Goal: Navigation & Orientation: Understand site structure

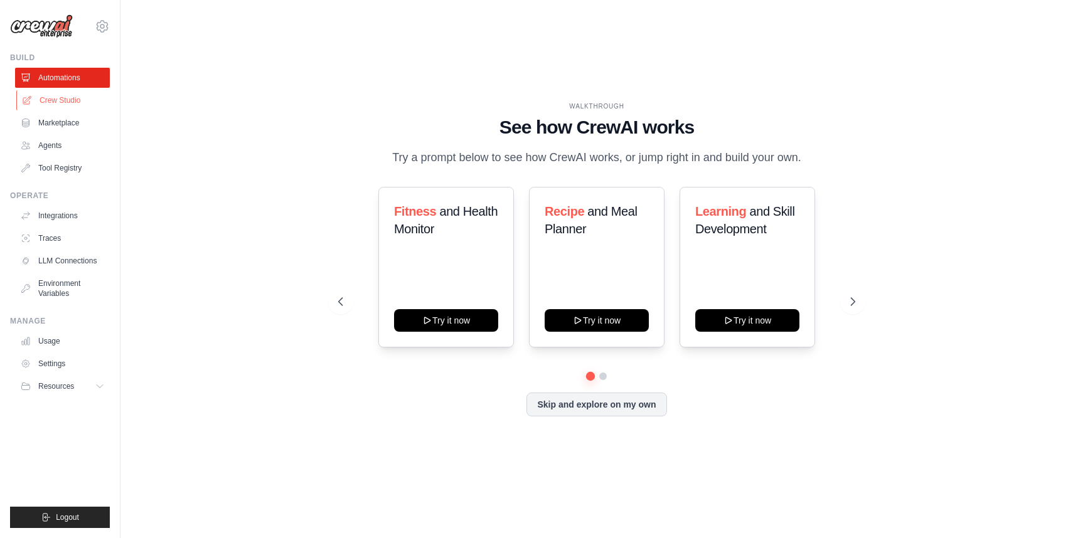
click at [87, 92] on link "Crew Studio" at bounding box center [63, 100] width 95 height 20
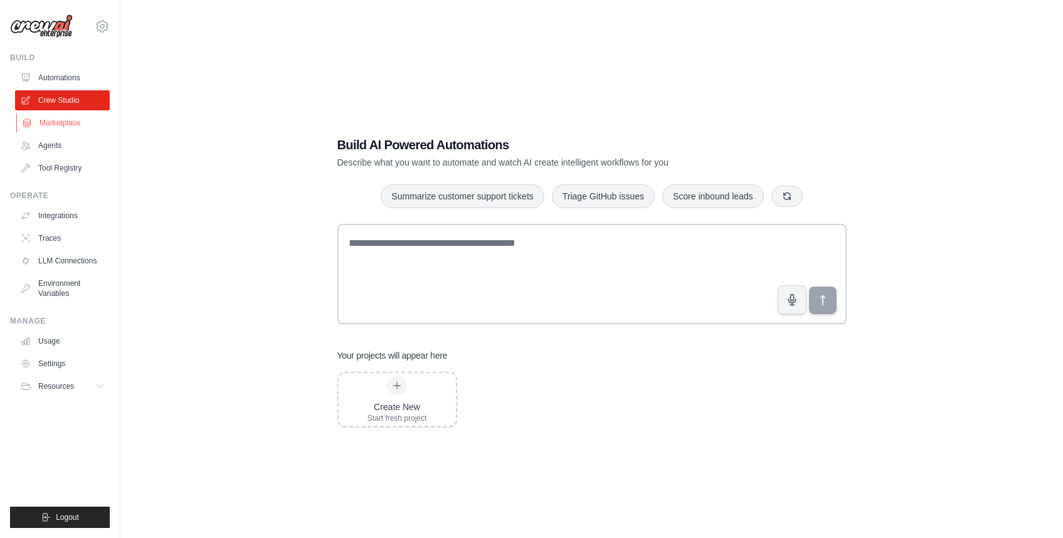
click at [79, 119] on link "Marketplace" at bounding box center [63, 123] width 95 height 20
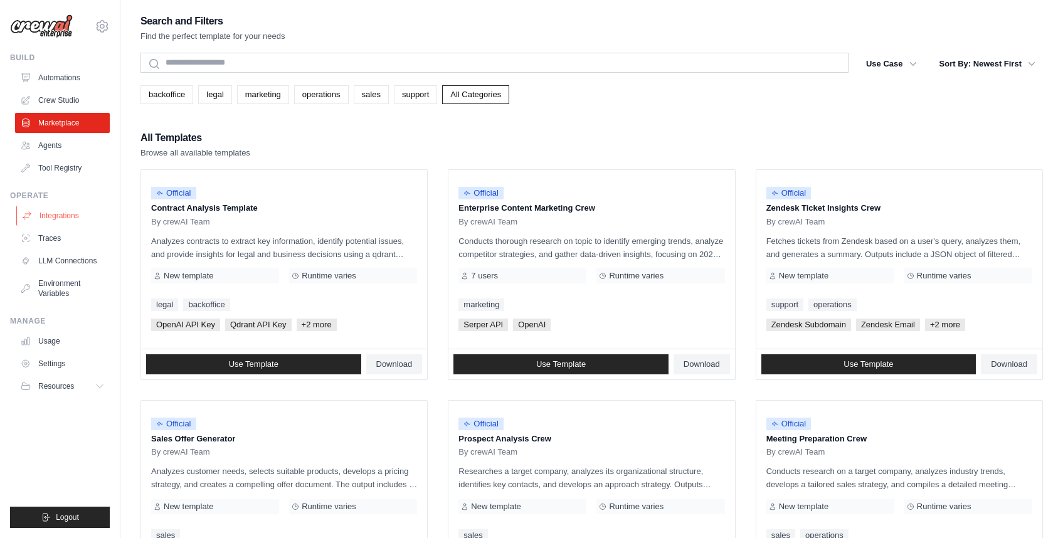
click at [85, 223] on link "Integrations" at bounding box center [63, 216] width 95 height 20
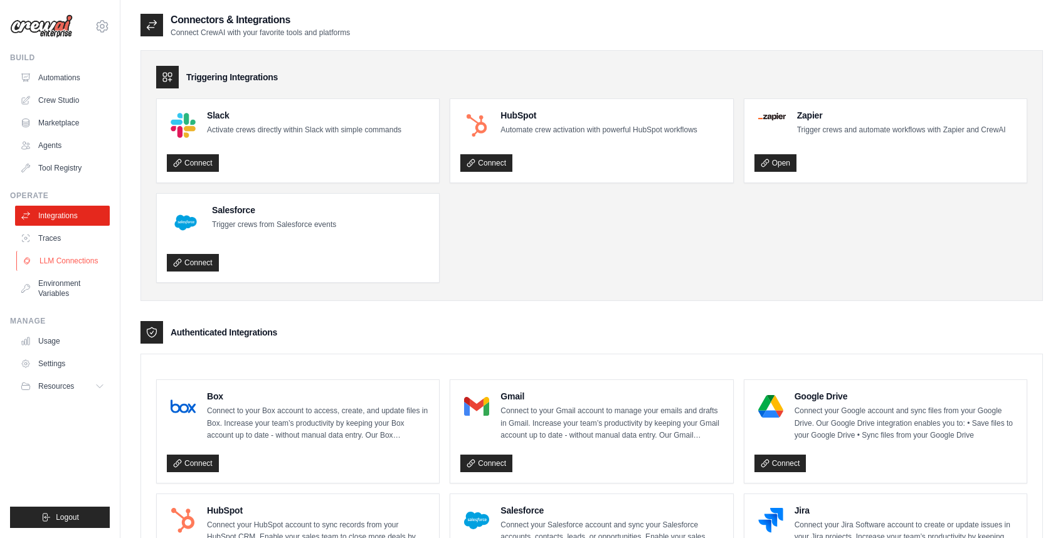
click at [78, 260] on link "LLM Connections" at bounding box center [63, 261] width 95 height 20
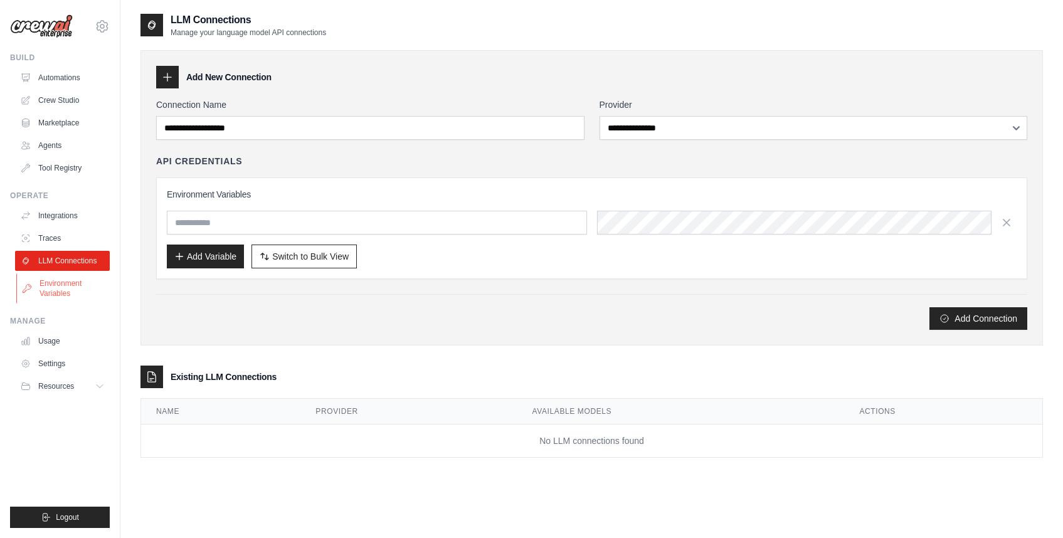
click at [78, 280] on link "Environment Variables" at bounding box center [63, 289] width 95 height 30
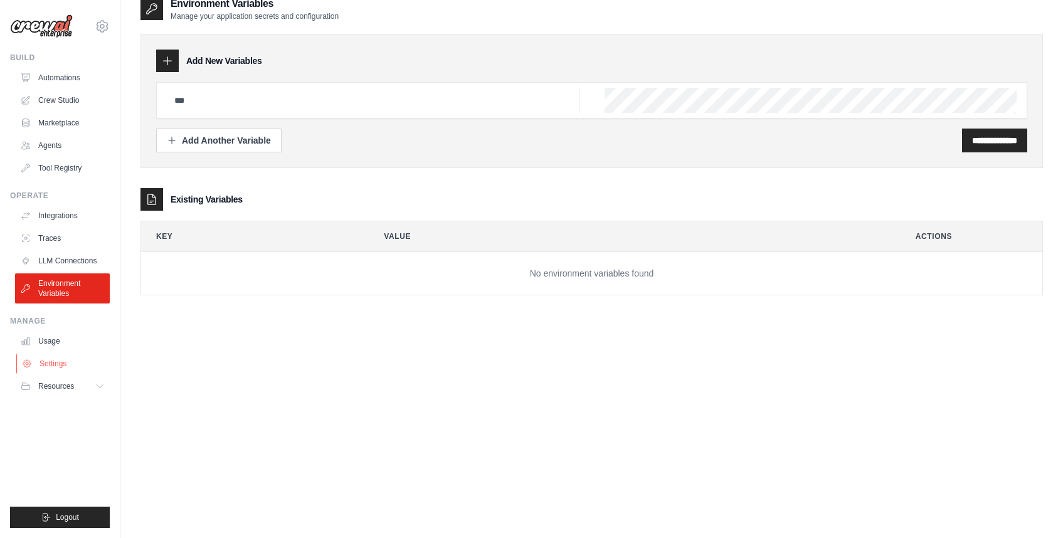
scroll to position [25, 0]
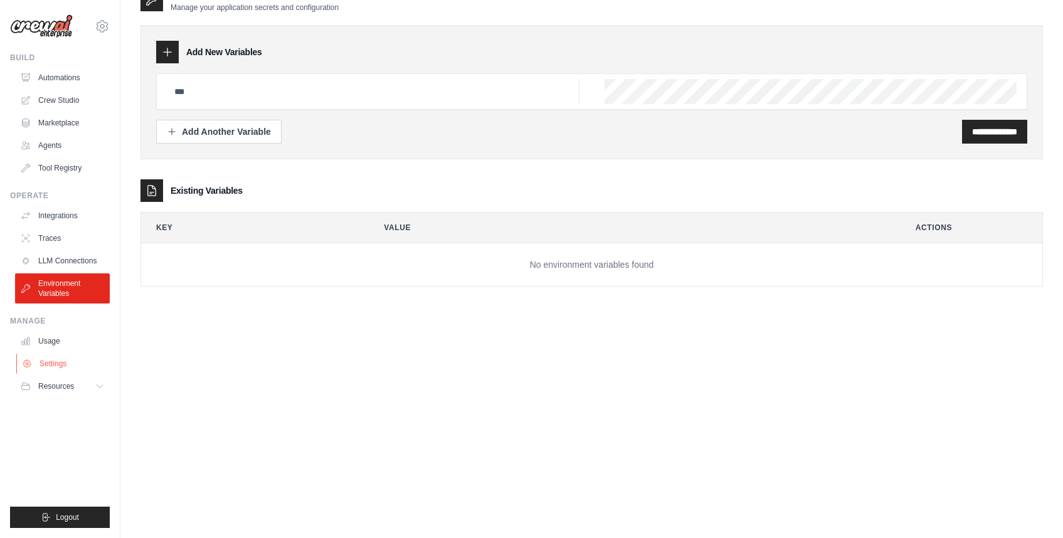
click at [45, 371] on link "Settings" at bounding box center [63, 364] width 95 height 20
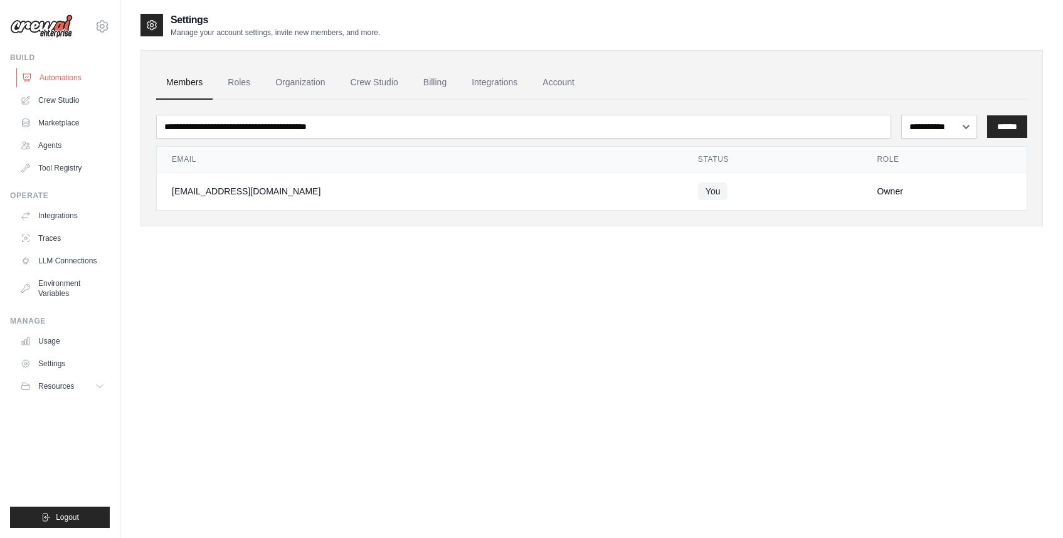
click at [40, 68] on link "Automations" at bounding box center [63, 78] width 95 height 20
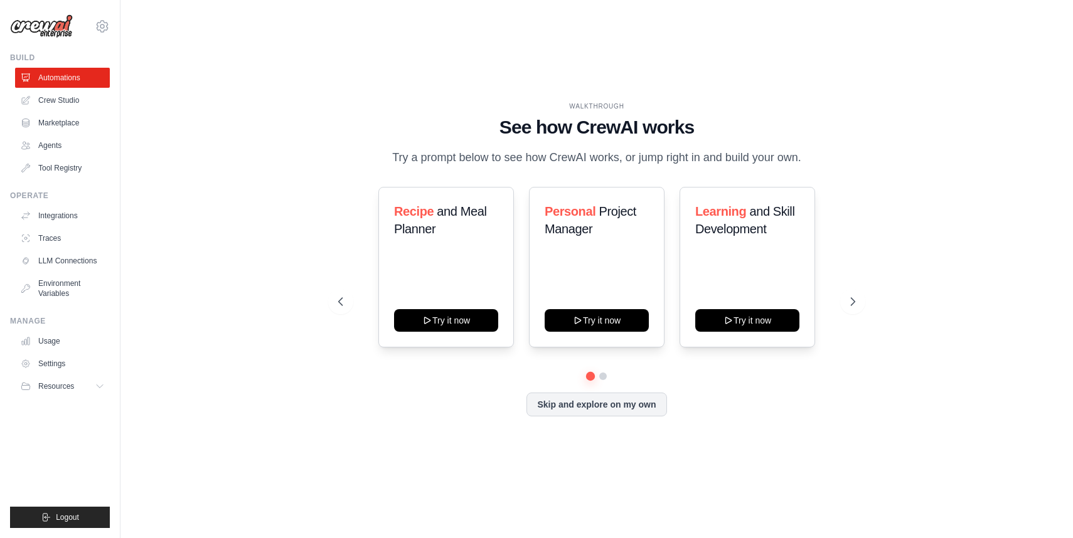
click at [51, 21] on img at bounding box center [41, 26] width 63 height 24
click at [610, 381] on div "Fitness and Health Monitor Try it now Recipe and Meal Planner Try it now Learni…" at bounding box center [596, 302] width 517 height 230
click at [602, 379] on button at bounding box center [603, 376] width 10 height 10
click at [70, 369] on link "Settings" at bounding box center [63, 364] width 95 height 20
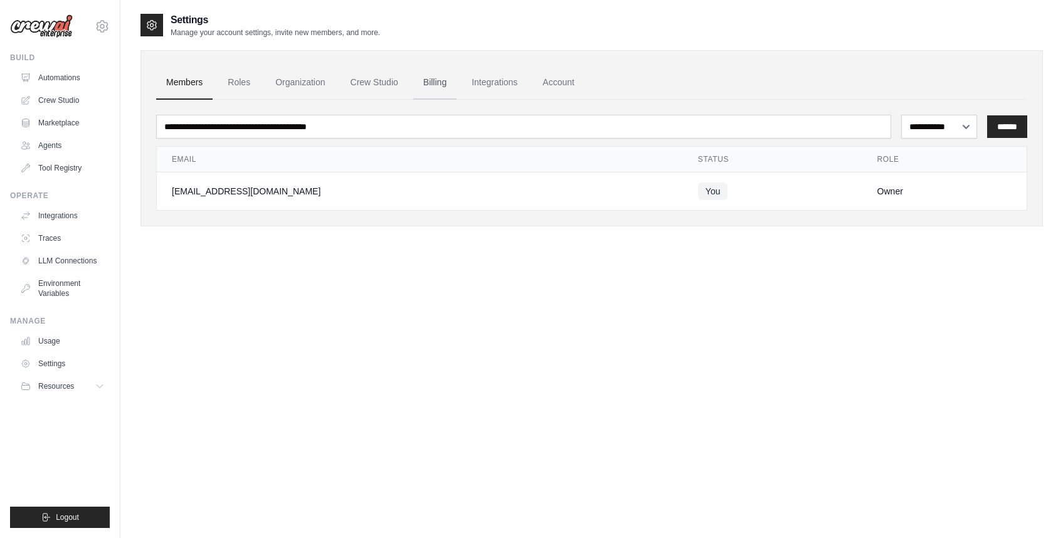
click at [439, 90] on link "Billing" at bounding box center [434, 83] width 43 height 34
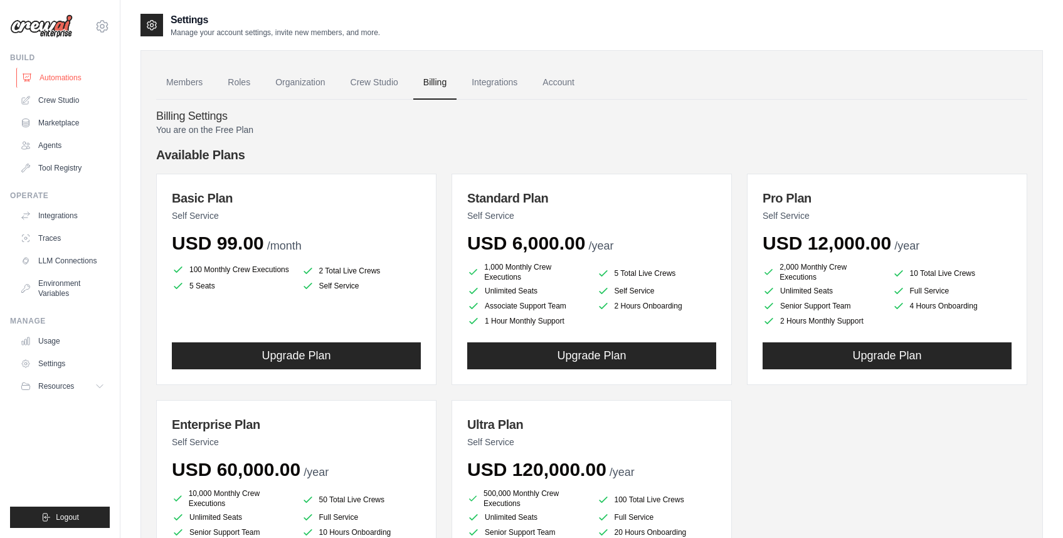
click at [63, 78] on link "Automations" at bounding box center [63, 78] width 95 height 20
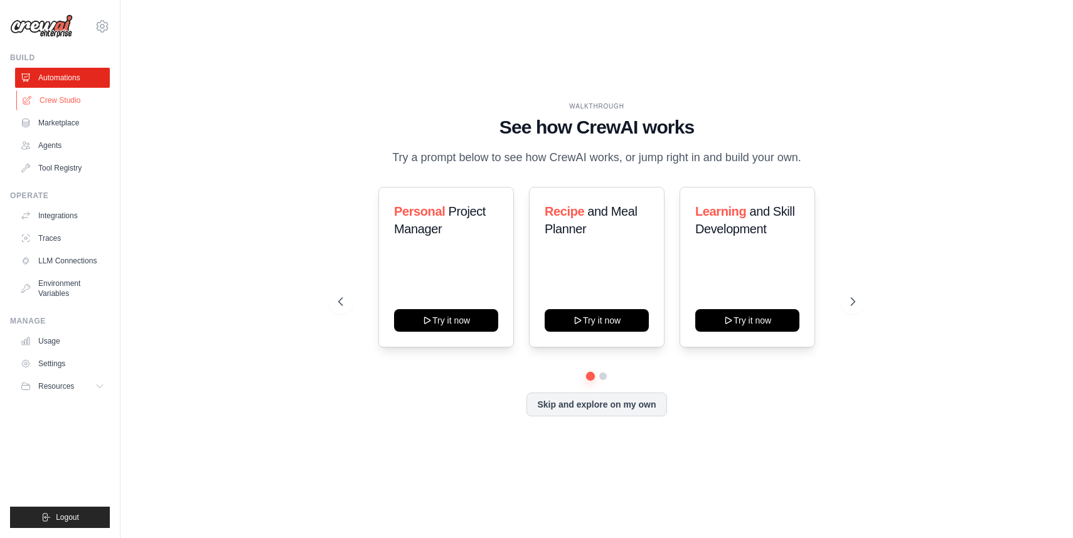
click at [59, 94] on link "Crew Studio" at bounding box center [63, 100] width 95 height 20
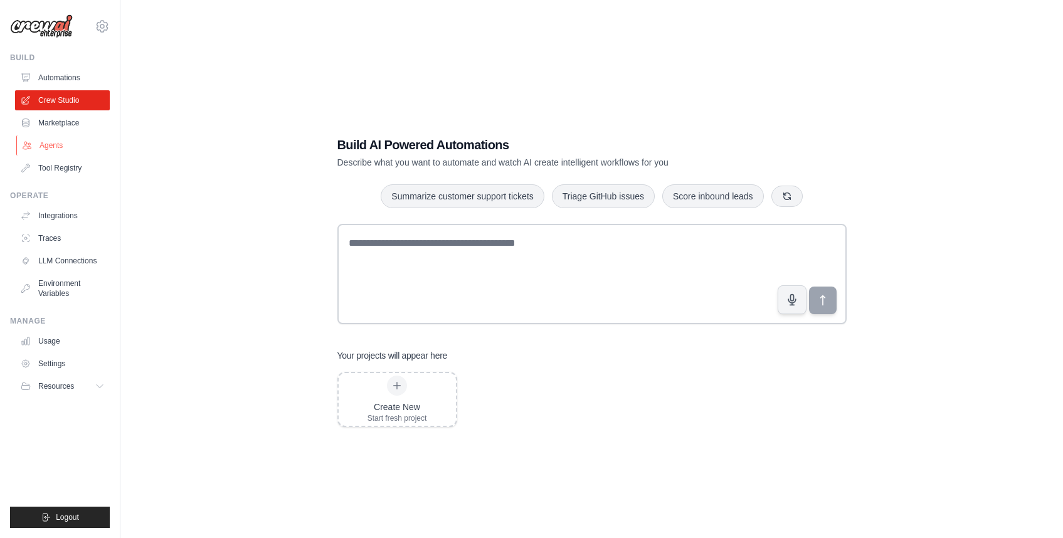
click at [55, 136] on link "Agents" at bounding box center [63, 145] width 95 height 20
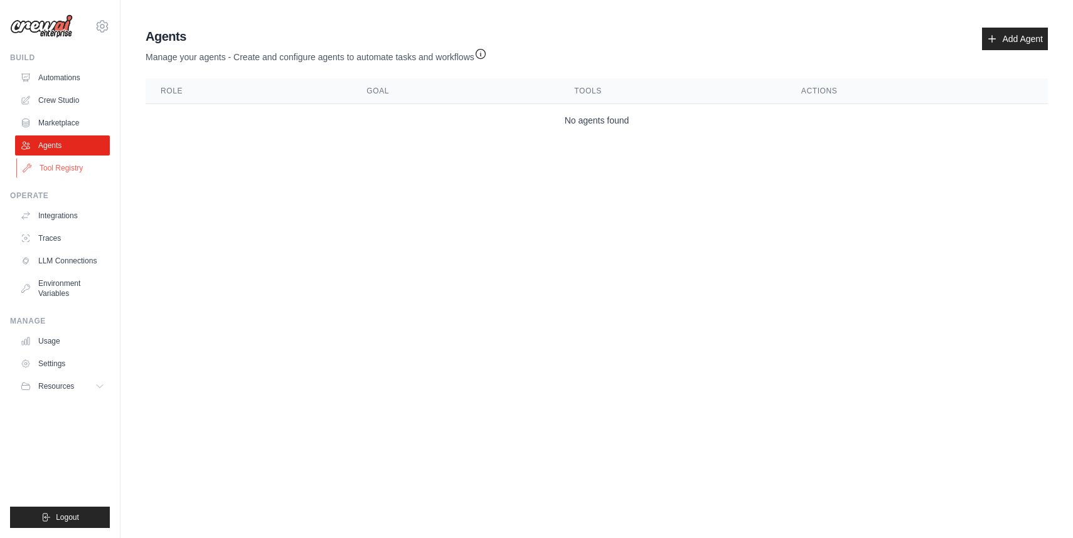
click at [55, 170] on link "Tool Registry" at bounding box center [63, 168] width 95 height 20
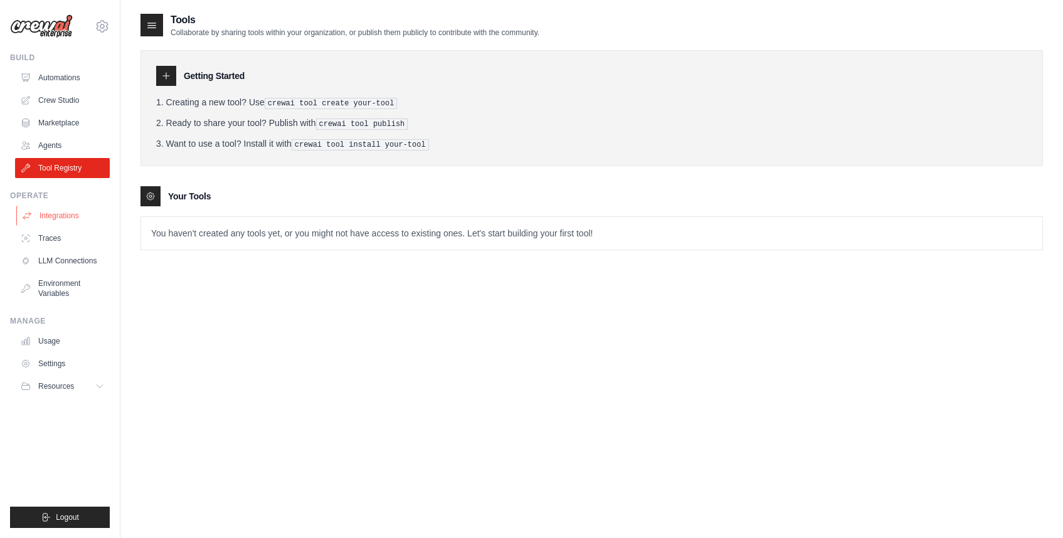
click at [53, 217] on link "Integrations" at bounding box center [63, 216] width 95 height 20
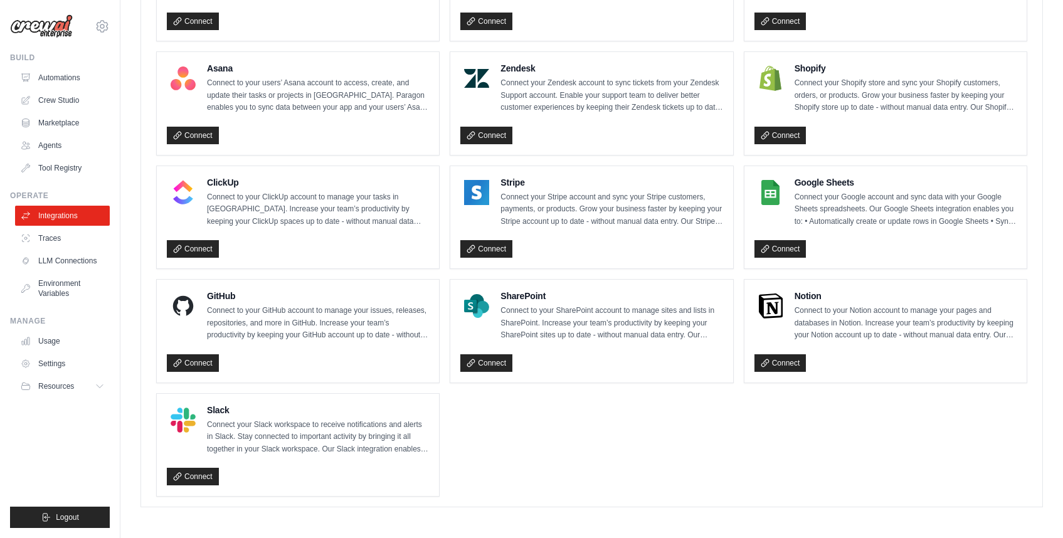
scroll to position [785, 0]
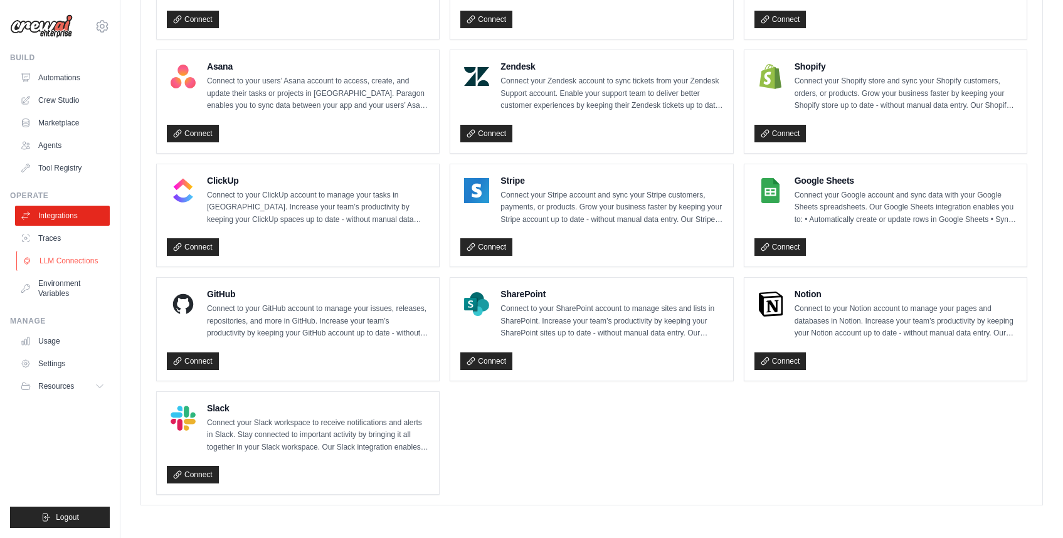
click at [93, 251] on link "LLM Connections" at bounding box center [63, 261] width 95 height 20
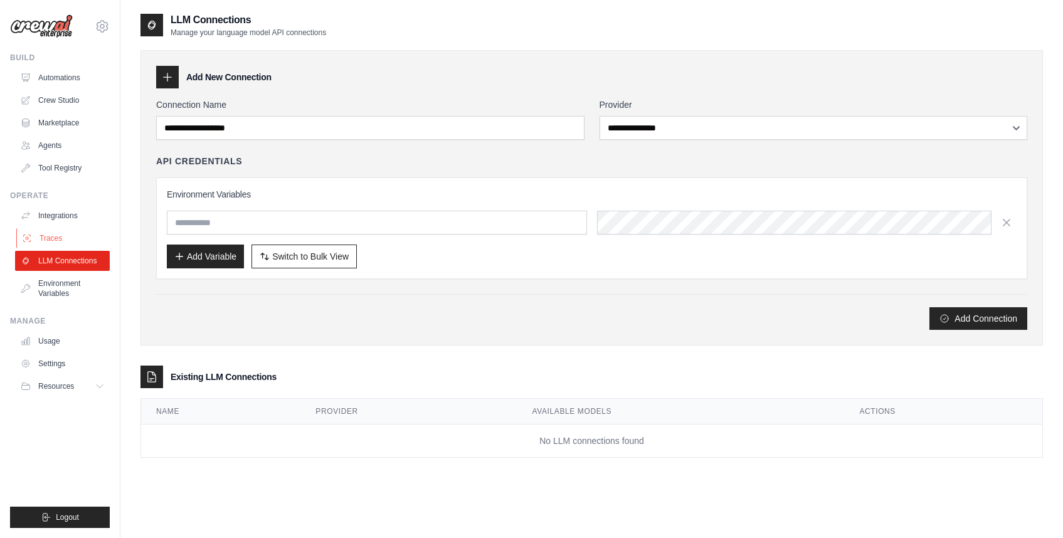
click at [73, 247] on link "Traces" at bounding box center [63, 238] width 95 height 20
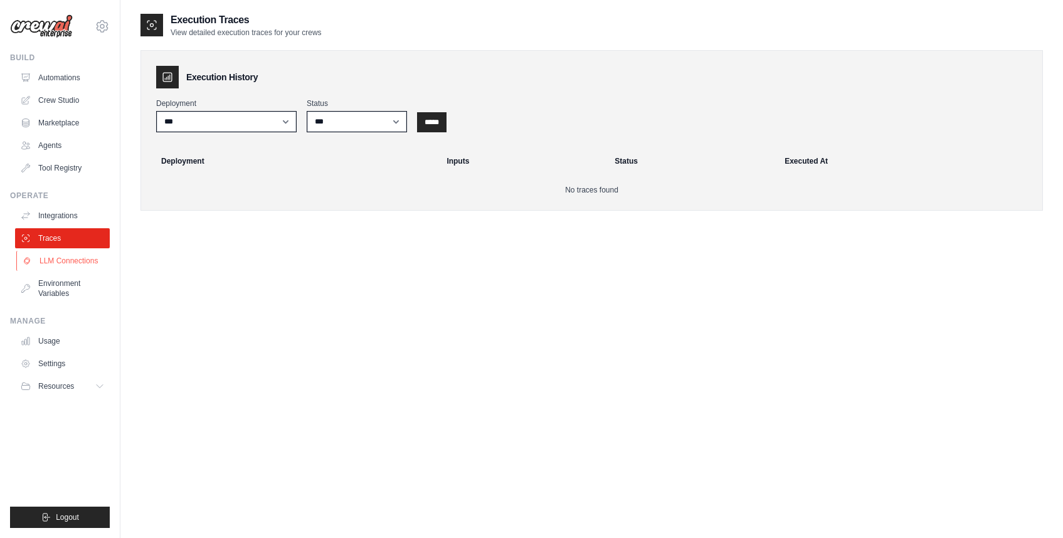
click at [73, 262] on link "LLM Connections" at bounding box center [63, 261] width 95 height 20
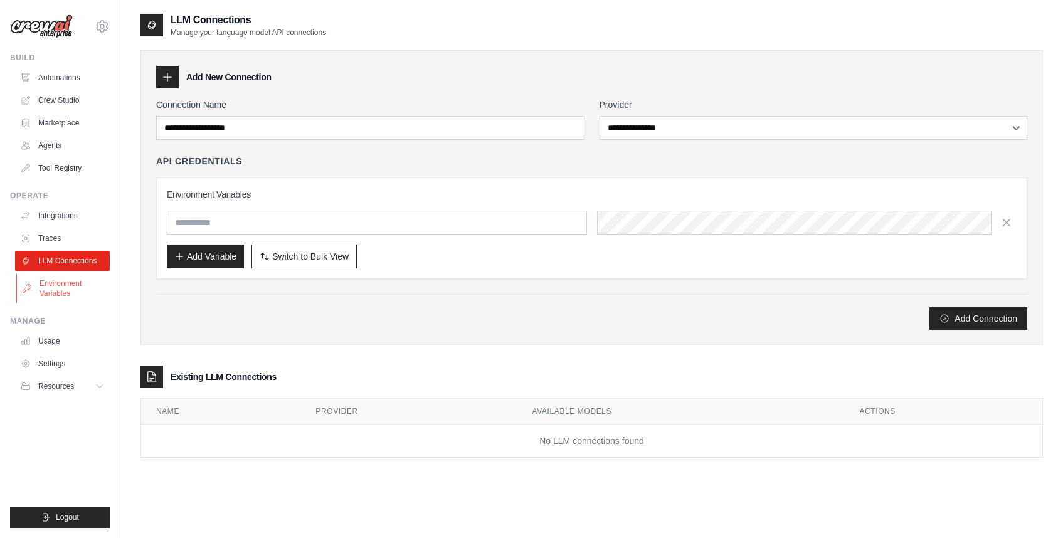
click at [58, 280] on link "Environment Variables" at bounding box center [63, 289] width 95 height 30
